Goal: Transaction & Acquisition: Obtain resource

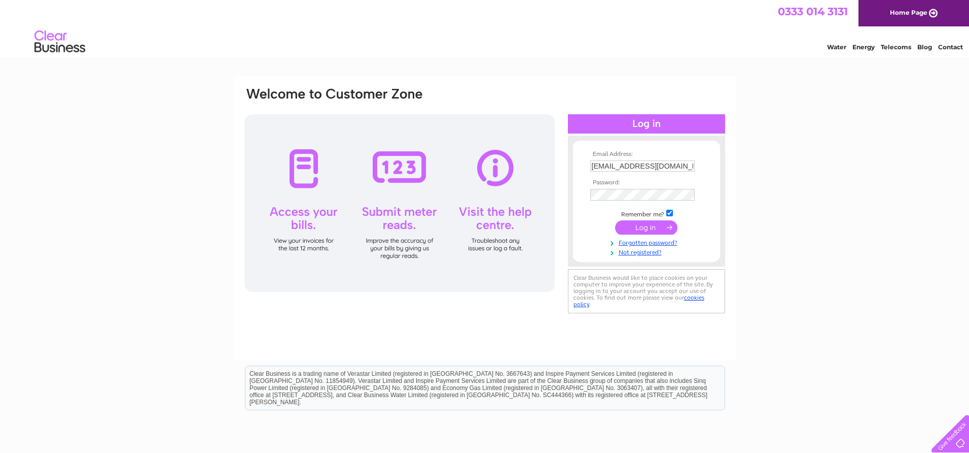
click at [649, 227] on input "submit" at bounding box center [646, 227] width 62 height 14
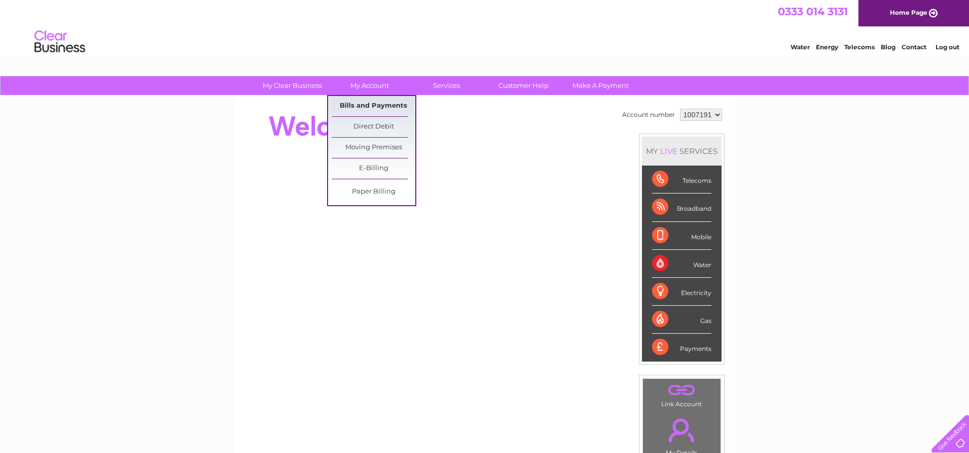
click at [376, 102] on link "Bills and Payments" at bounding box center [374, 106] width 84 height 20
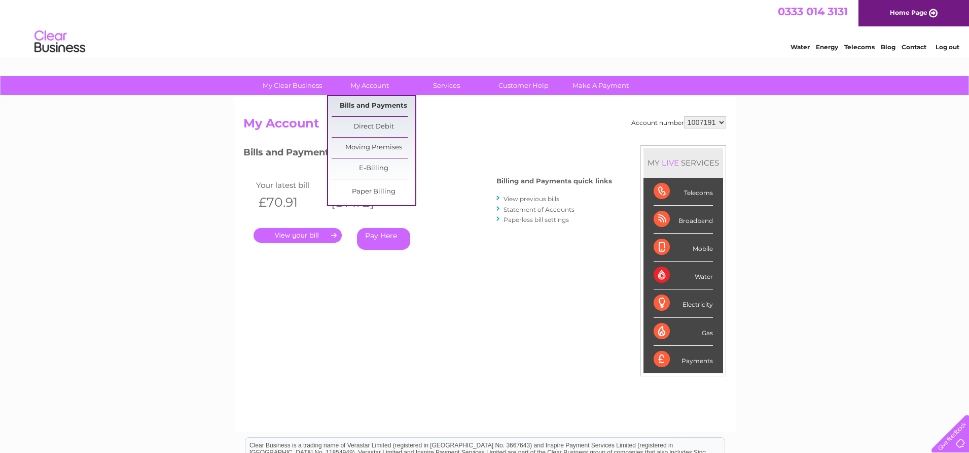
click at [371, 105] on link "Bills and Payments" at bounding box center [374, 106] width 84 height 20
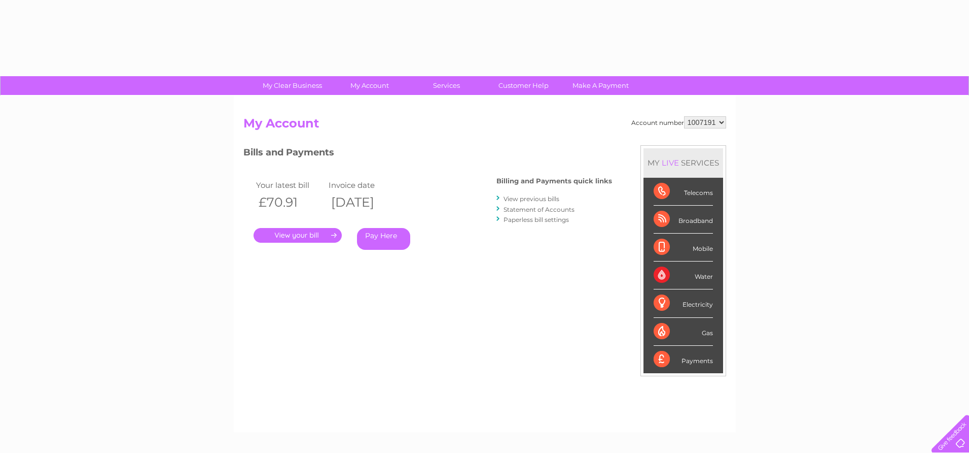
click at [307, 234] on link "." at bounding box center [298, 235] width 88 height 15
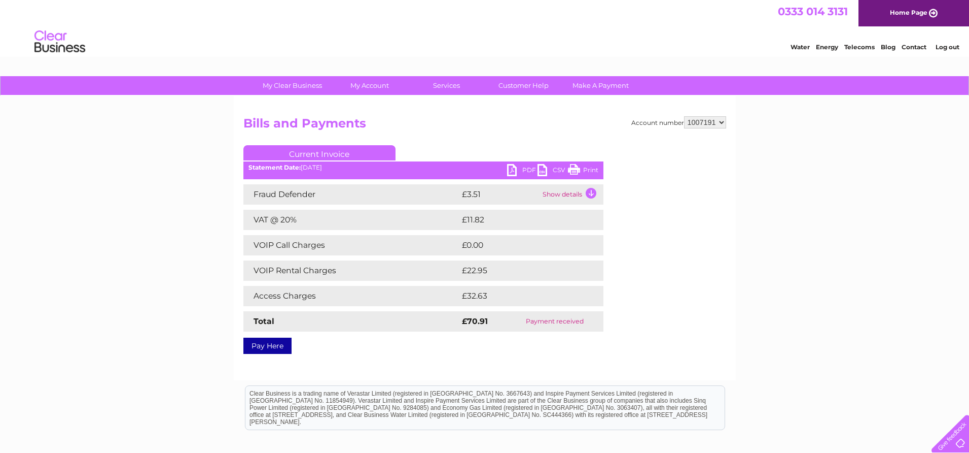
click at [511, 167] on link "PDF" at bounding box center [522, 171] width 30 height 15
click at [943, 48] on link "Log out" at bounding box center [948, 47] width 24 height 8
